Goal: Find specific page/section: Find specific page/section

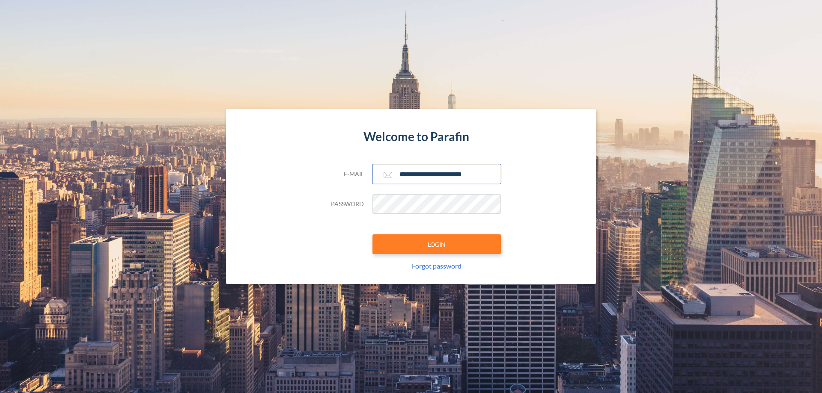
type input "**********"
click at [437, 244] on button "LOGIN" at bounding box center [436, 245] width 128 height 20
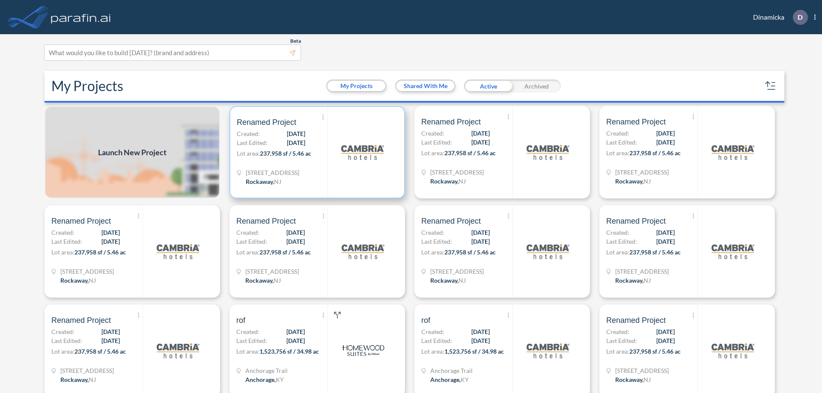
scroll to position [2, 0]
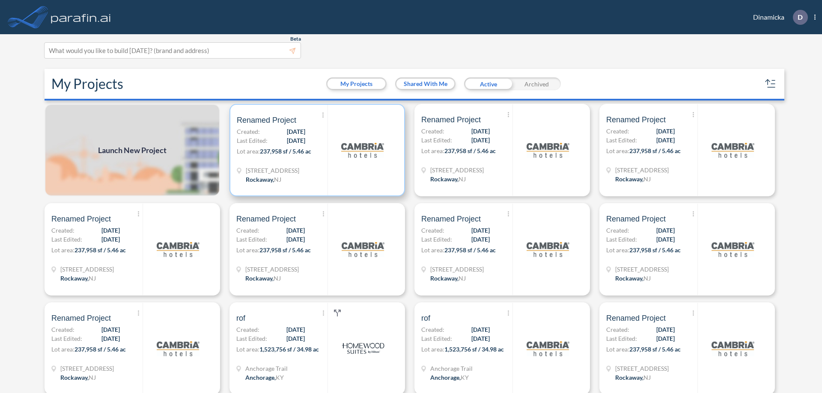
click at [315, 150] on p "Lot area: 237,958 sf / 5.46 ac" at bounding box center [282, 153] width 91 height 12
